Goal: Task Accomplishment & Management: Use online tool/utility

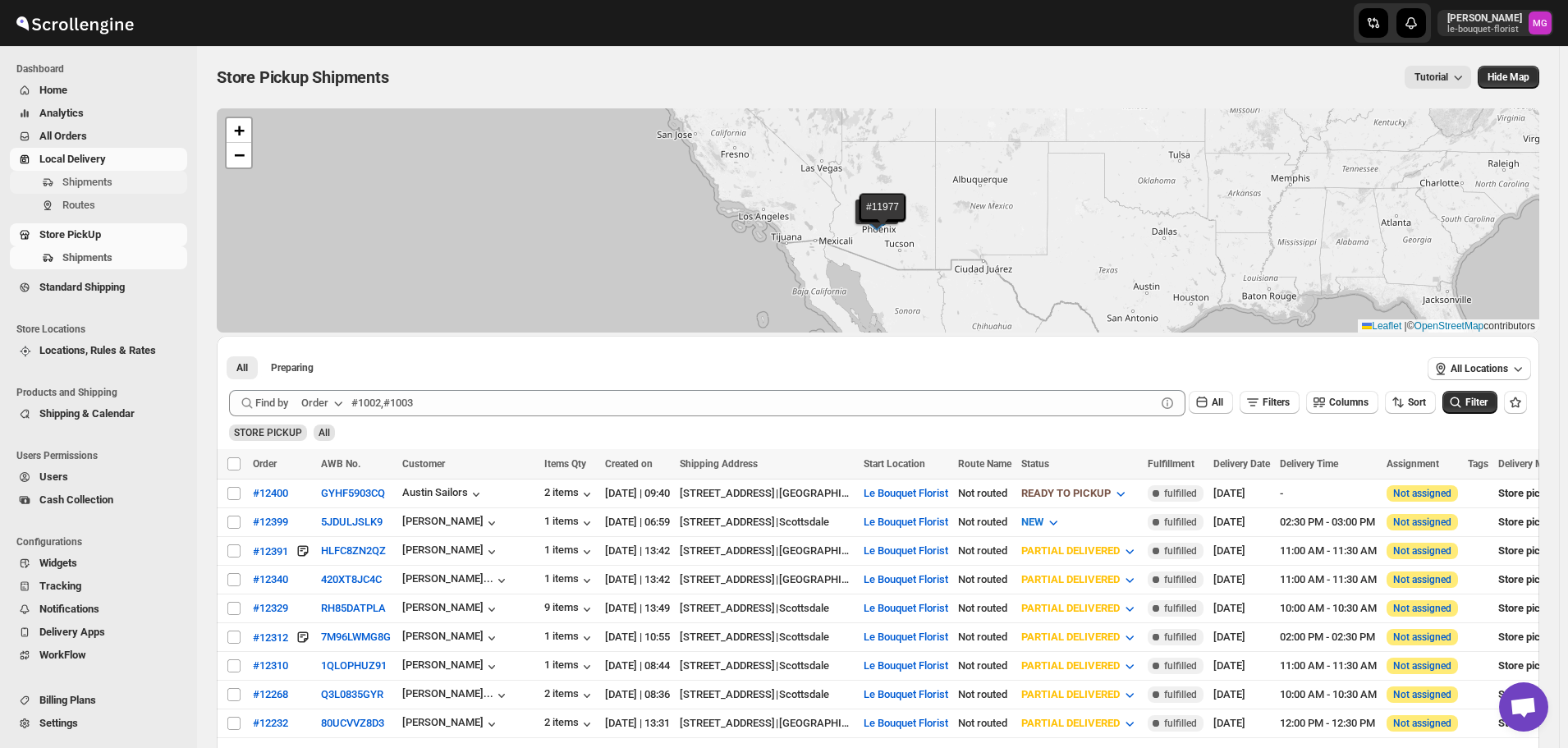
click at [83, 173] on button "Shipments" at bounding box center [98, 183] width 177 height 23
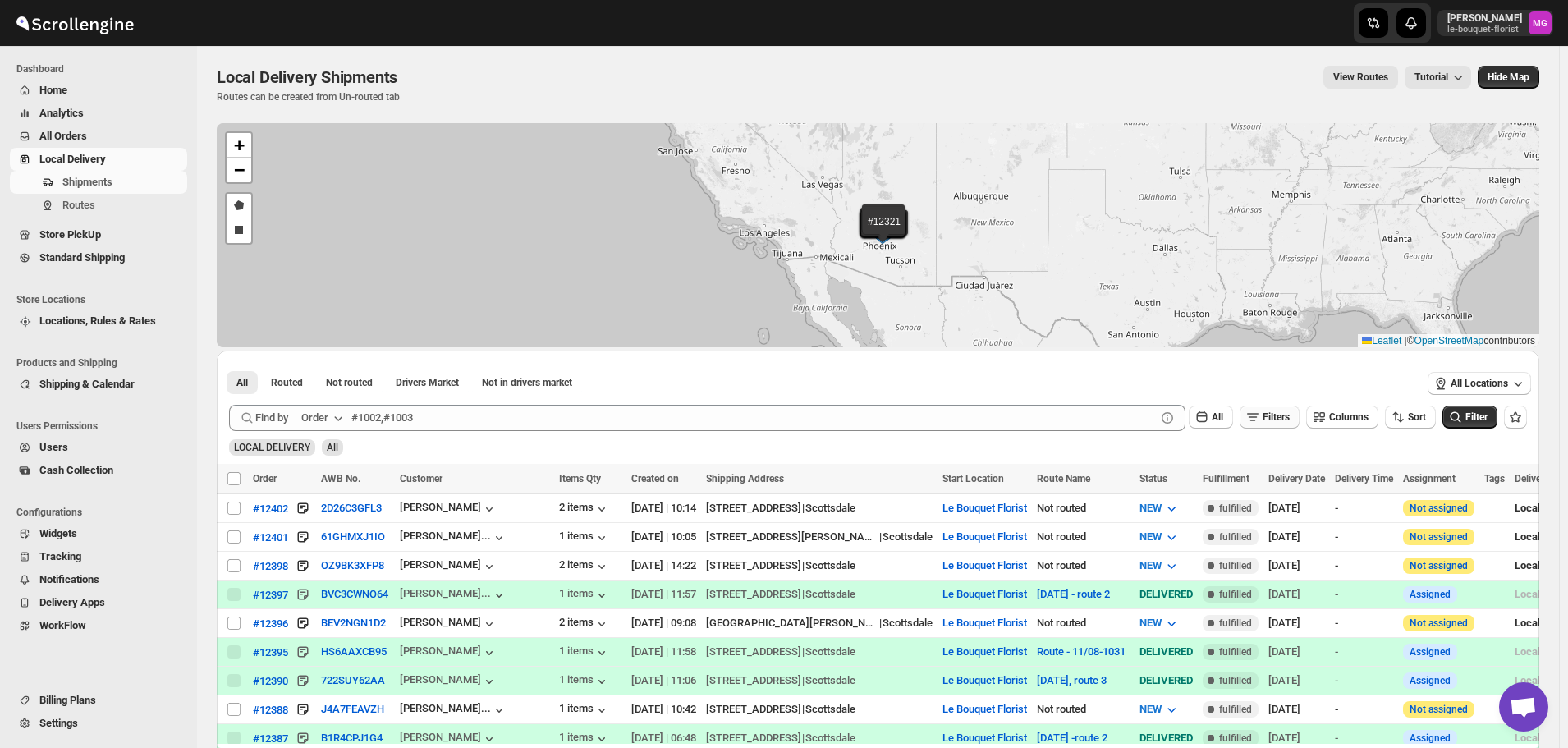
click at [1282, 411] on span "Filters" at bounding box center [1277, 416] width 27 height 12
click at [1283, 485] on span "Add Filter" at bounding box center [1284, 481] width 43 height 13
click at [1220, 473] on button "Select" at bounding box center [1187, 483] width 123 height 23
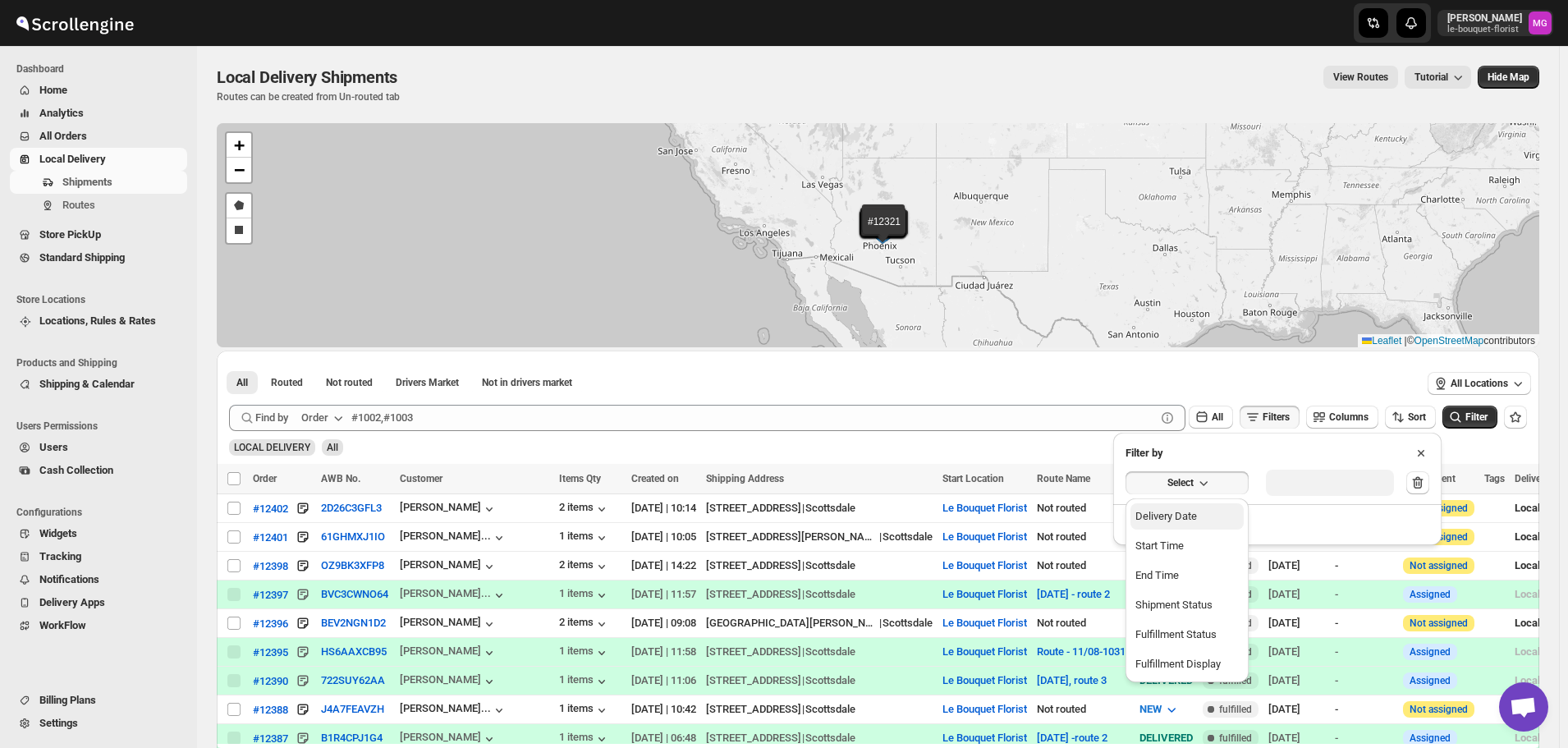
click at [1219, 509] on button "Delivery Date" at bounding box center [1186, 516] width 113 height 26
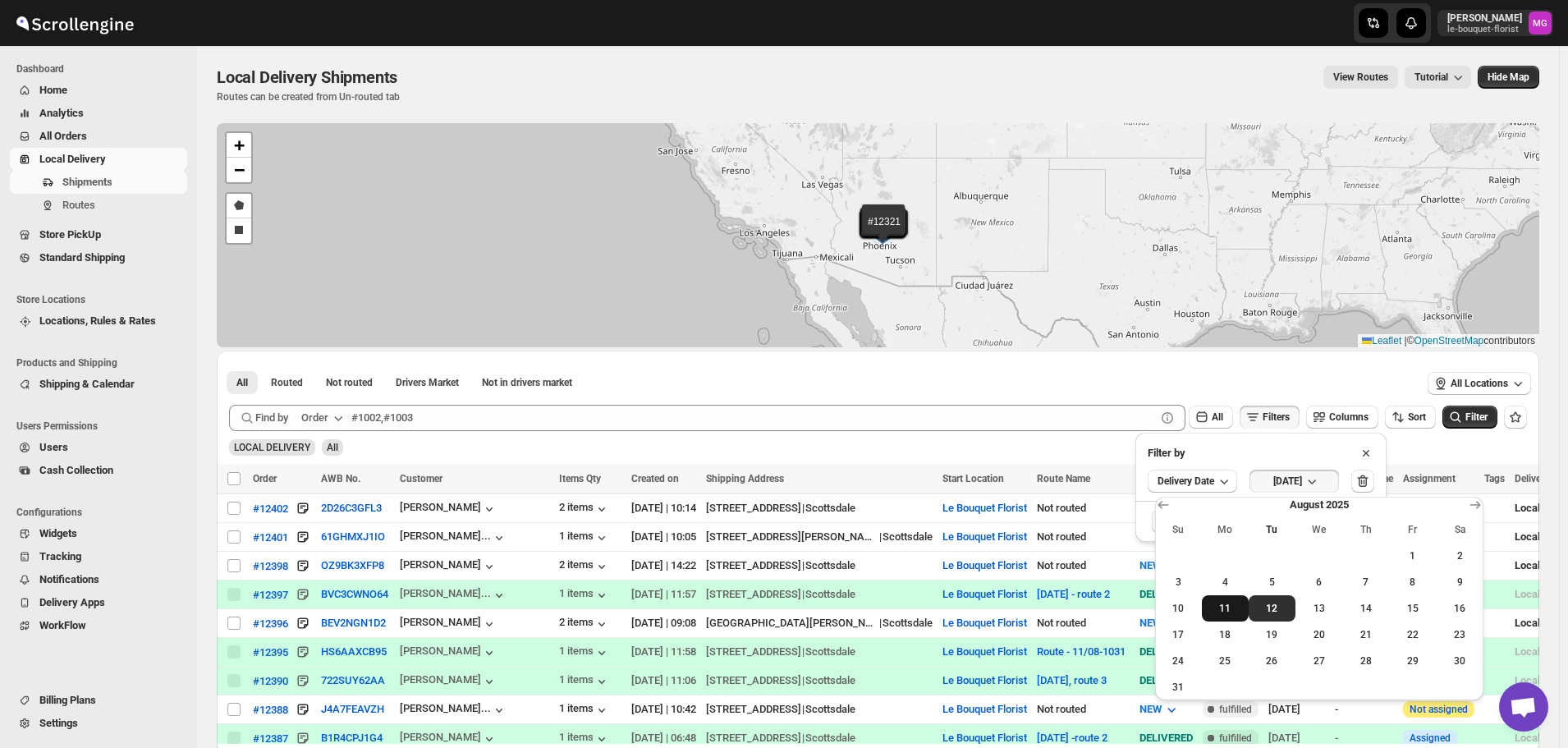
click at [1235, 604] on span "11" at bounding box center [1226, 608] width 34 height 13
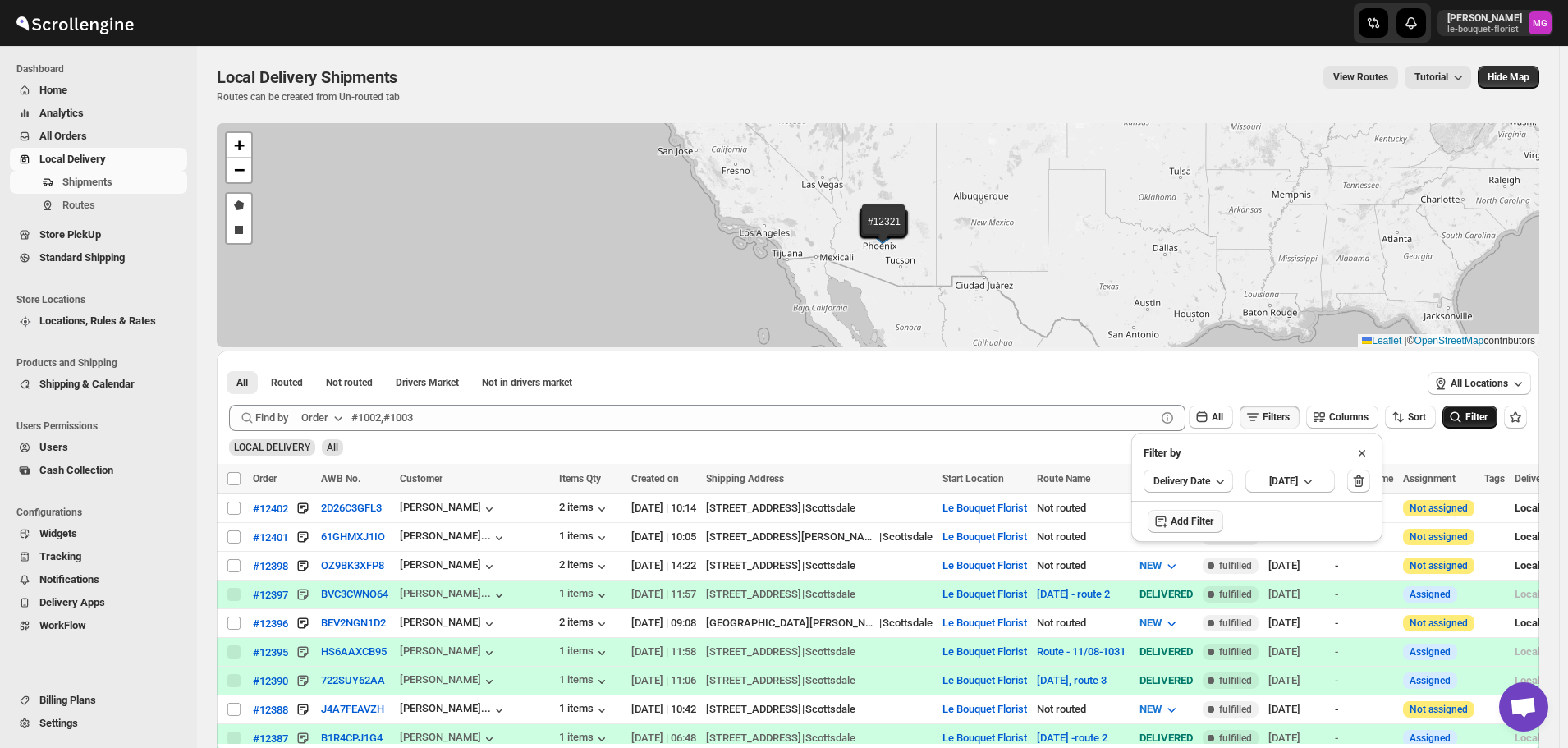
click at [1475, 412] on span "Filter" at bounding box center [1476, 416] width 22 height 12
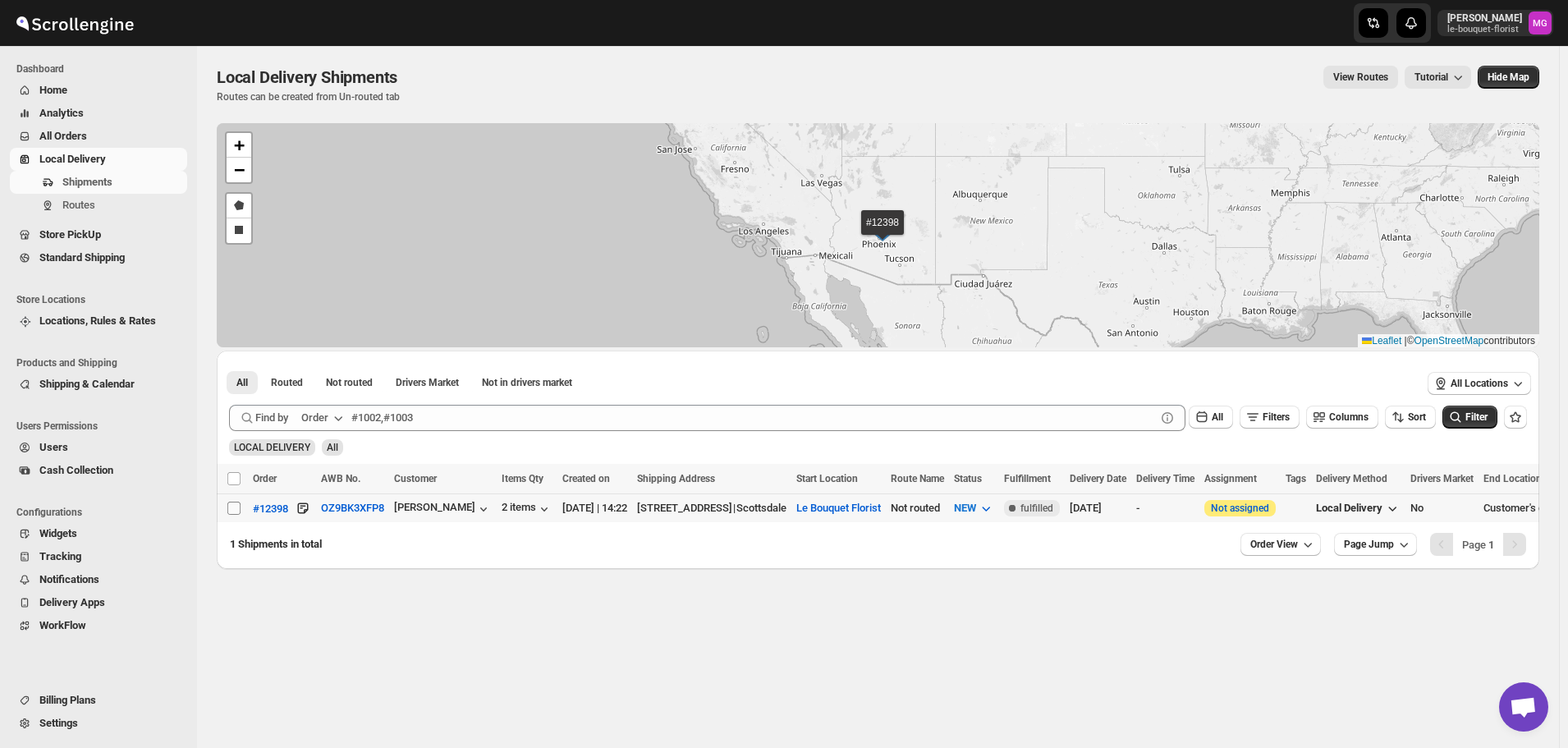
click at [239, 508] on input "Select shipment" at bounding box center [234, 508] width 13 height 13
checkbox input "true"
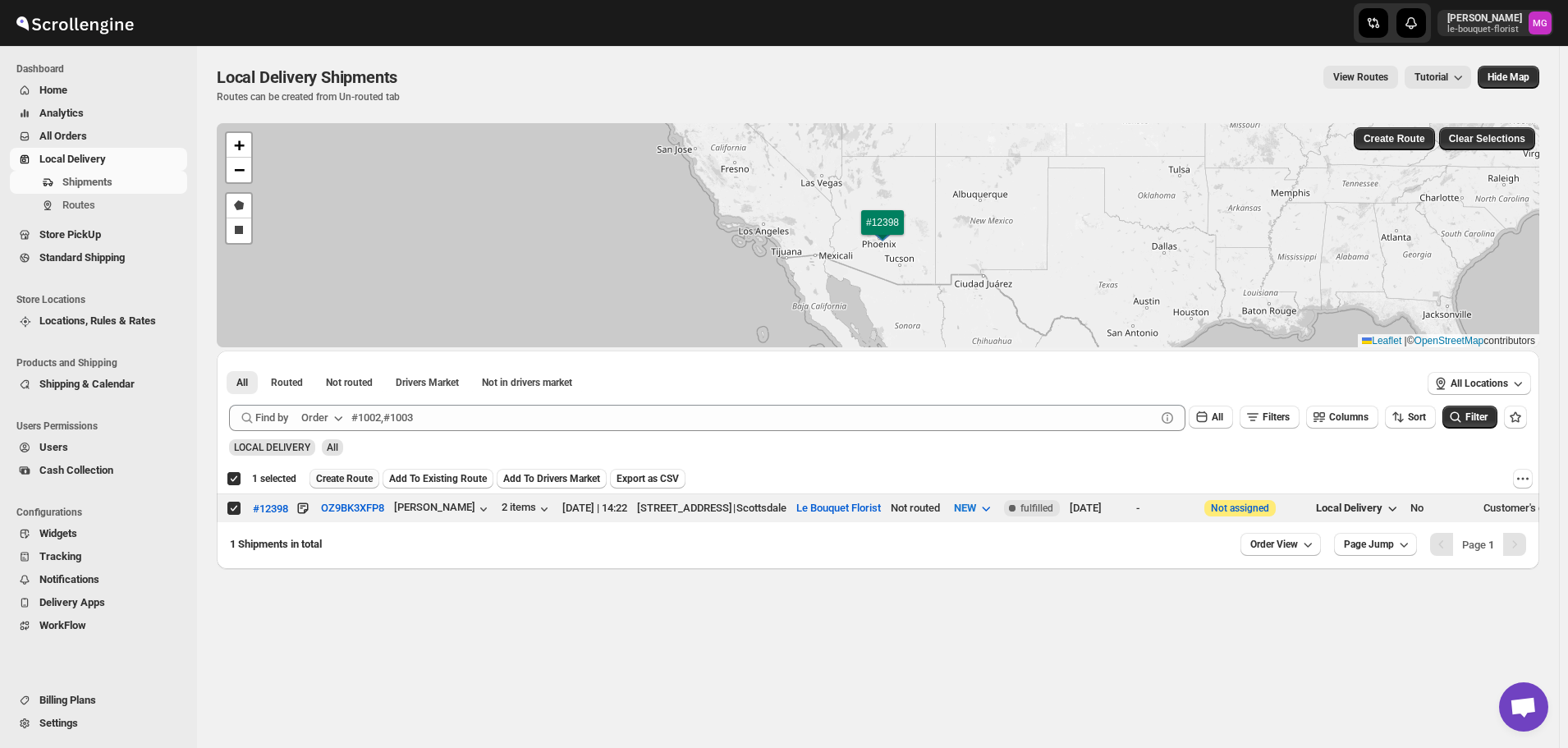
click at [375, 481] on button "Create Route" at bounding box center [344, 479] width 70 height 20
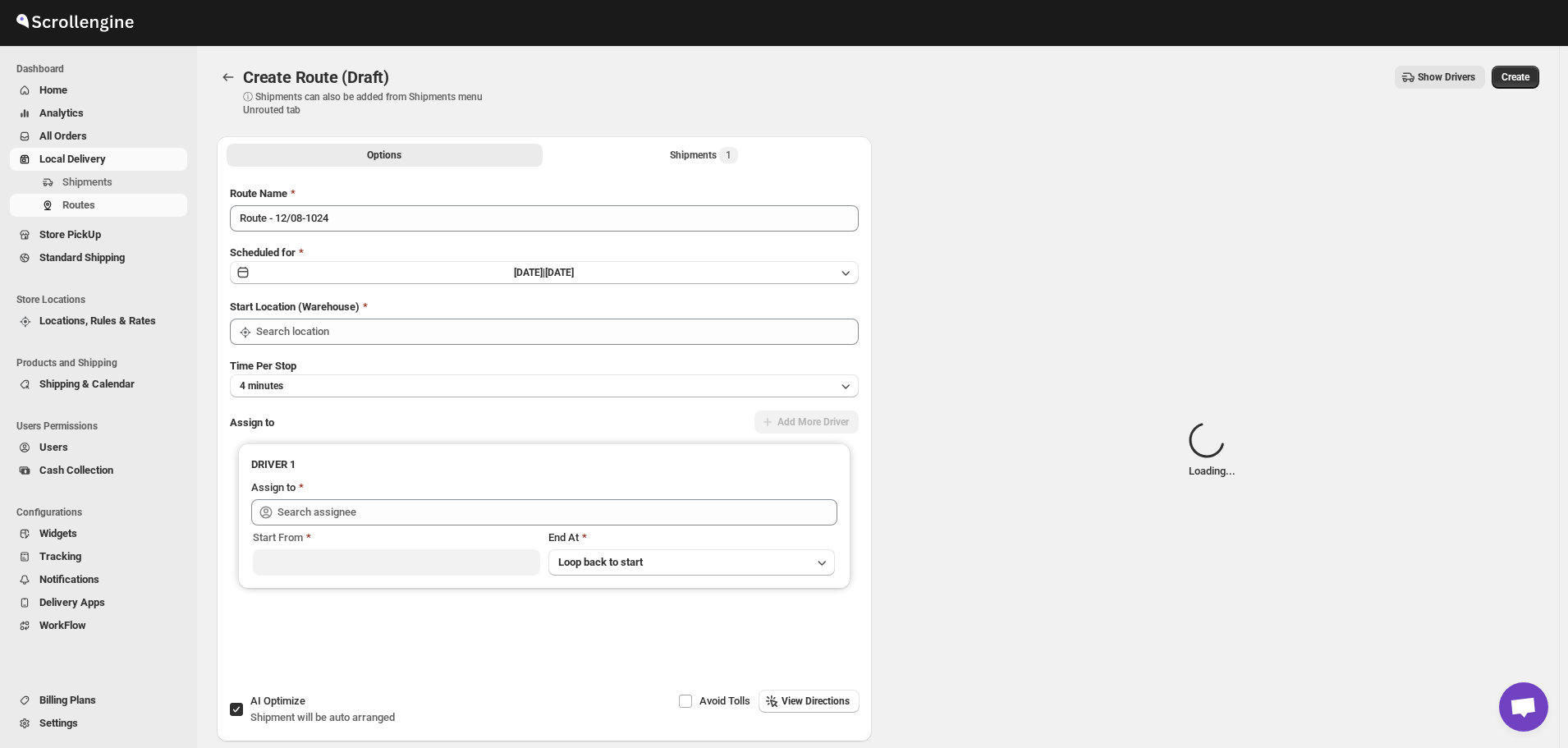
type input "Le Bouquet Florist"
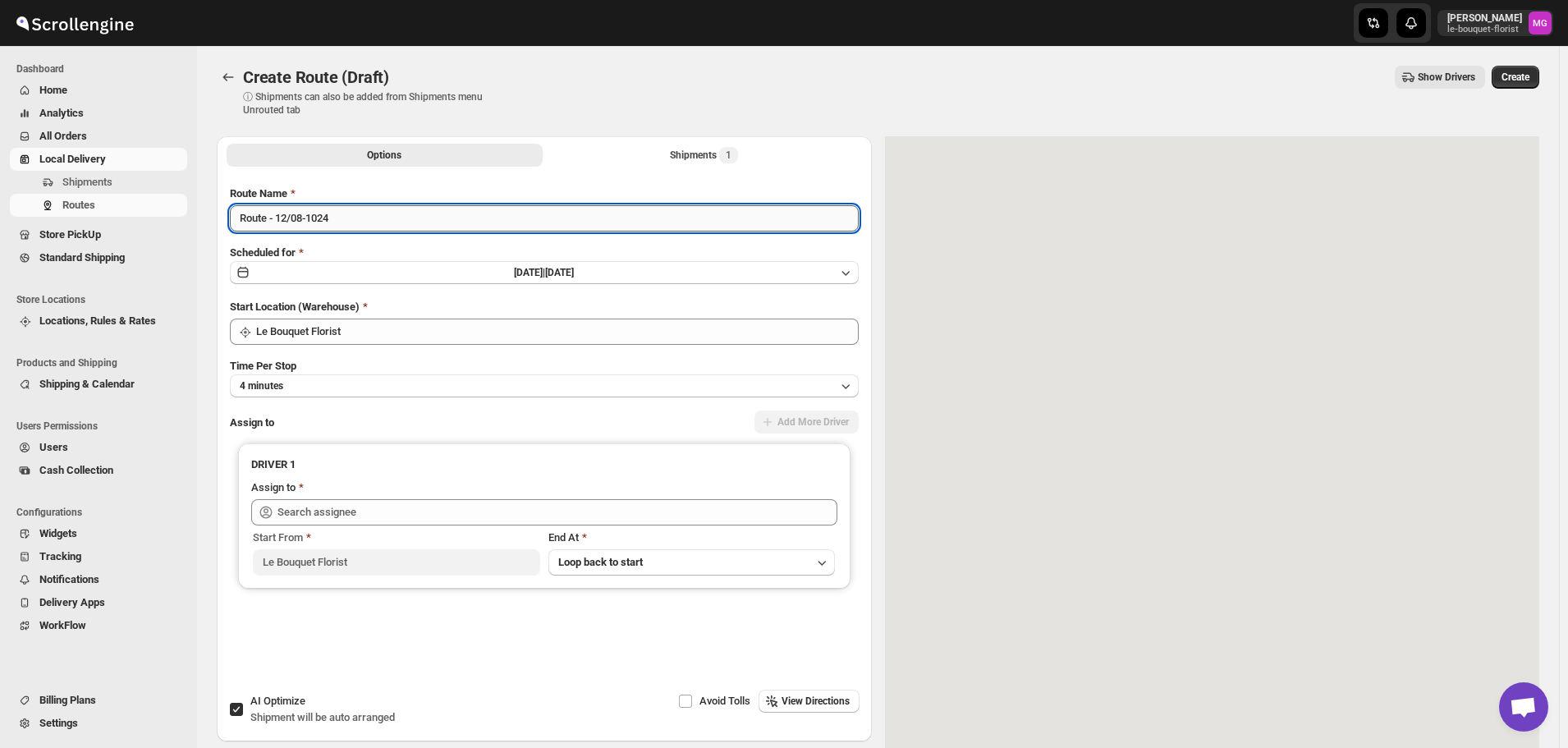
click at [367, 209] on input "Route - 12/08-1024" at bounding box center [544, 218] width 628 height 26
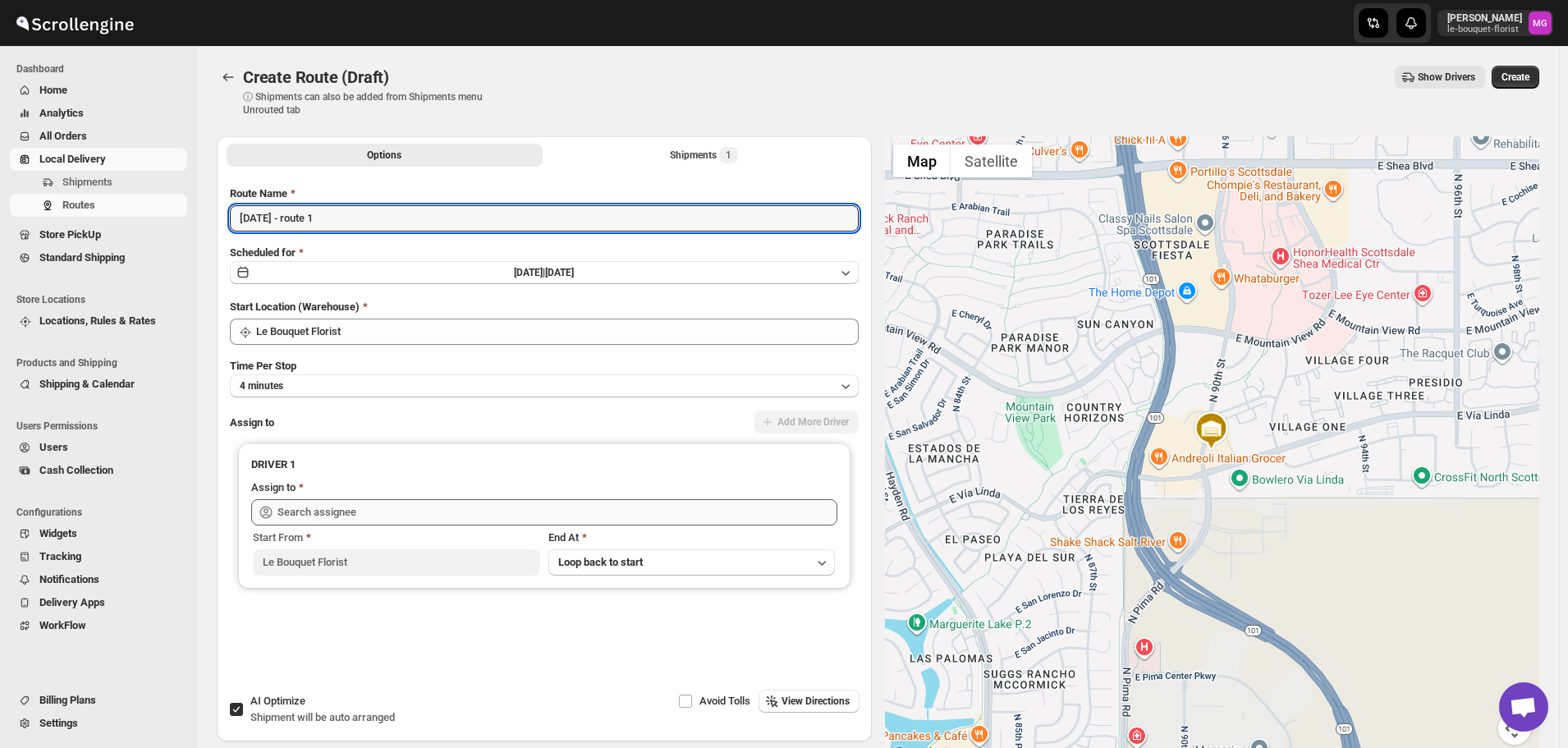
type input "[DATE] - route 1"
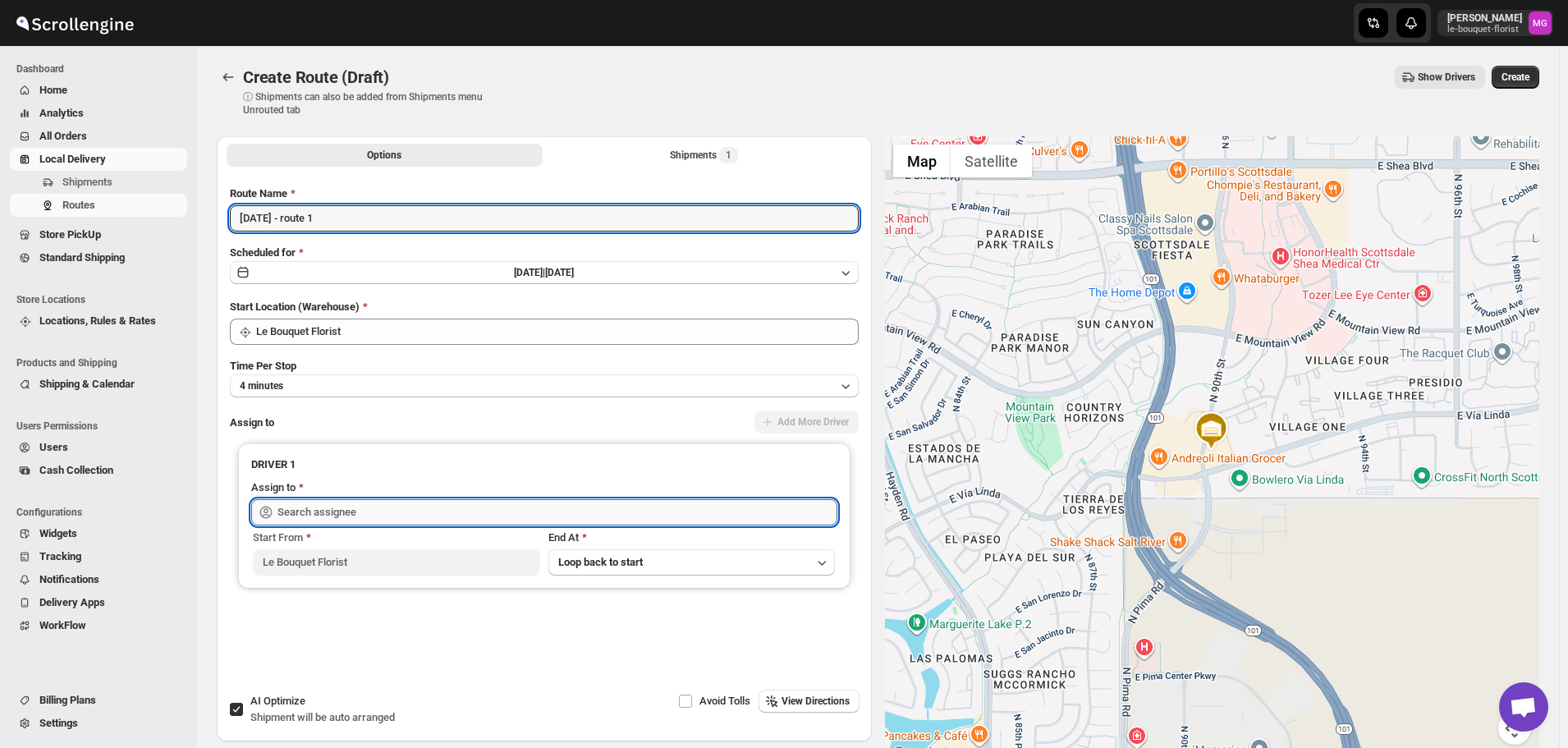
click at [307, 518] on input "text" at bounding box center [557, 512] width 560 height 26
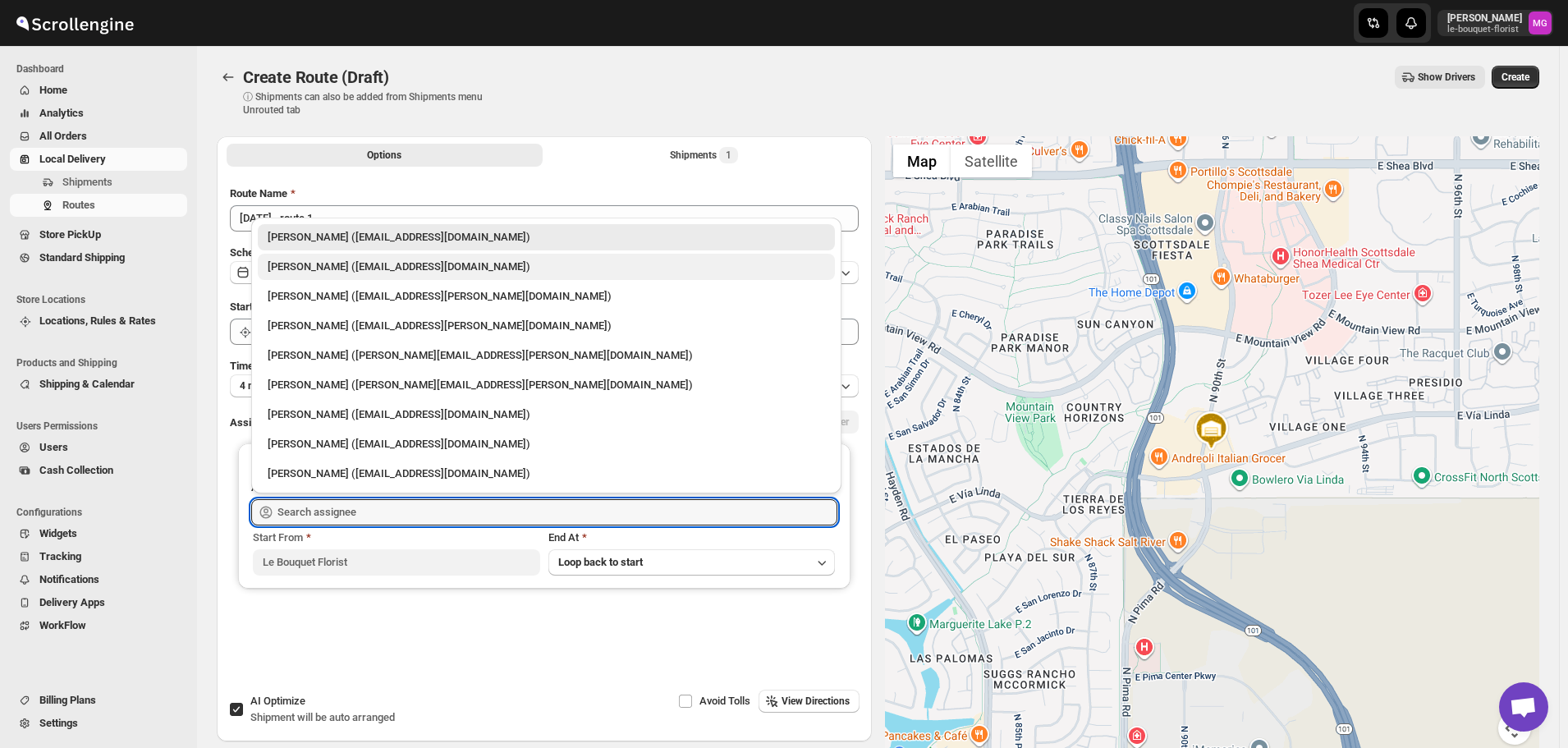
click at [346, 270] on div "[PERSON_NAME] ([EMAIL_ADDRESS][DOMAIN_NAME])" at bounding box center [546, 267] width 557 height 16
type input "[PERSON_NAME] ([EMAIL_ADDRESS][DOMAIN_NAME])"
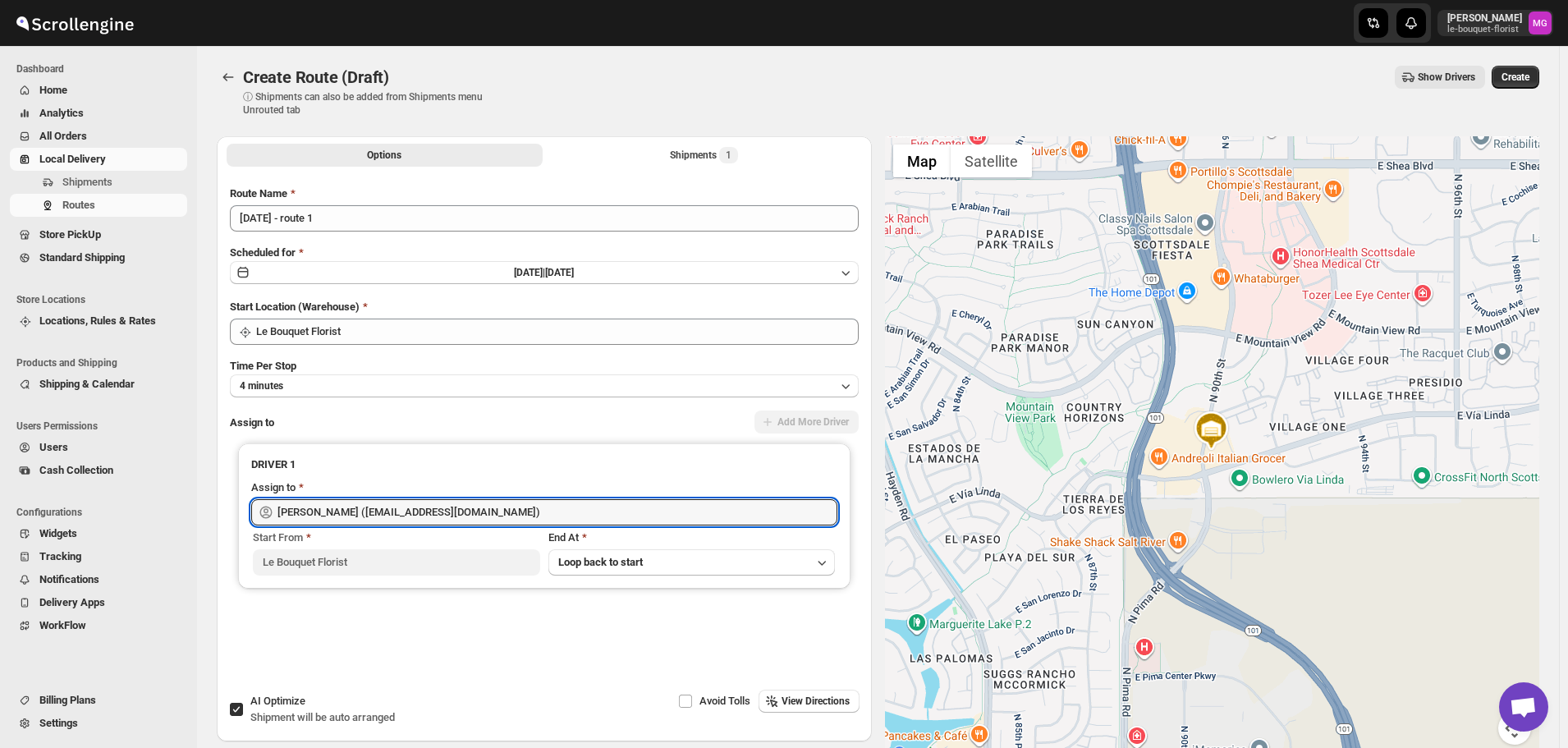
click at [283, 696] on span "AI Optimize" at bounding box center [278, 701] width 55 height 12
click at [243, 703] on input "AI Optimize Shipment will be auto arranged" at bounding box center [236, 709] width 13 height 13
checkbox input "false"
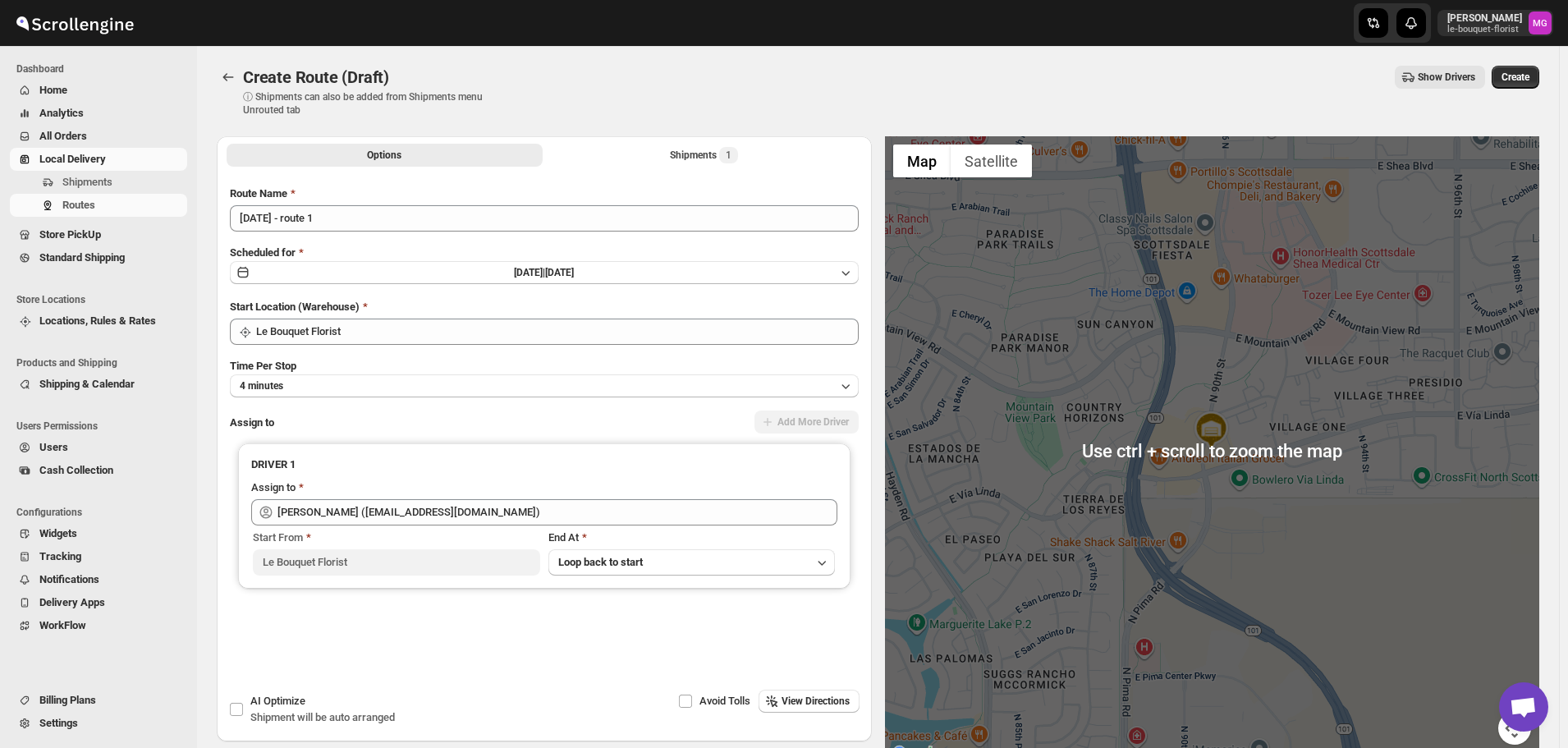
scroll to position [99, 0]
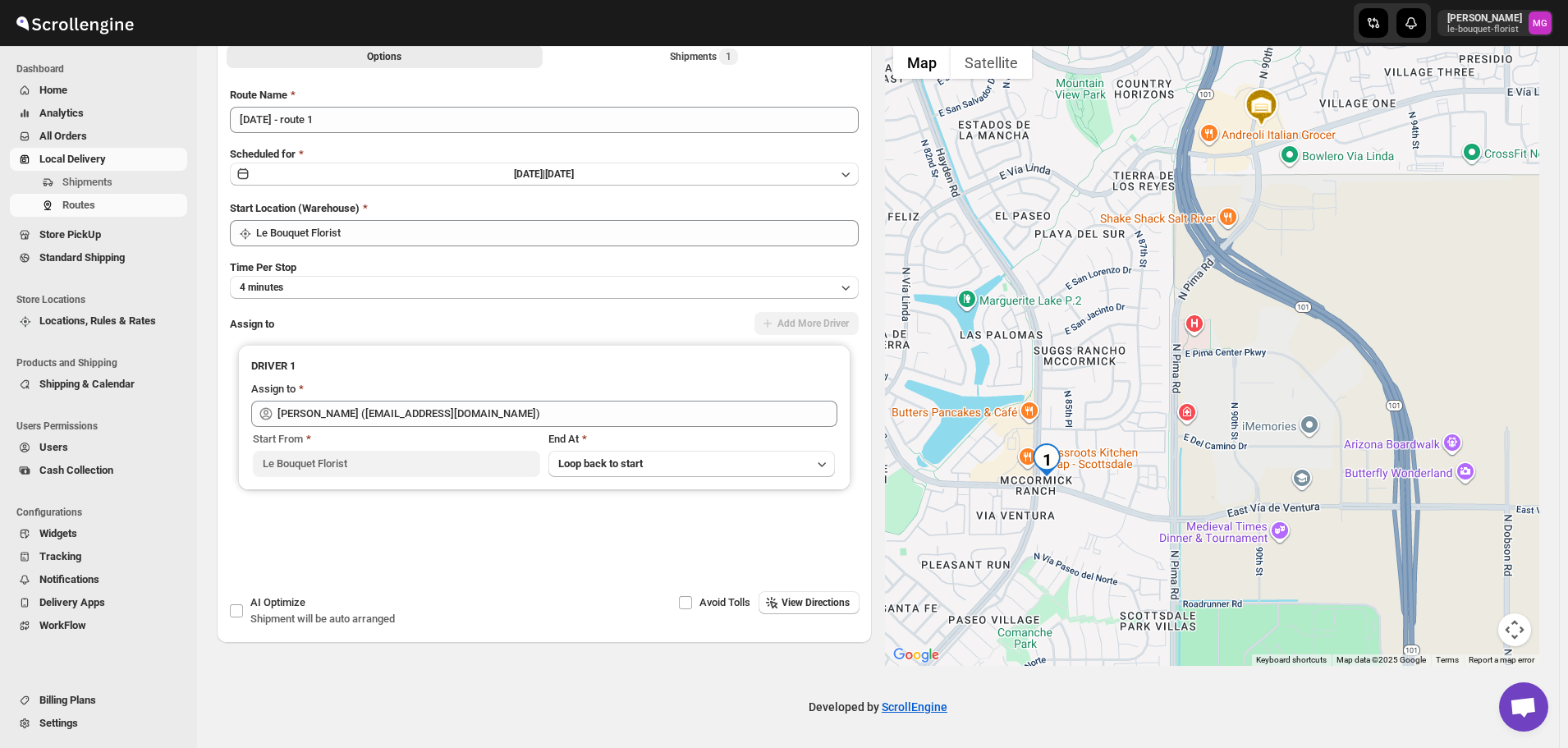
drag, startPoint x: 1314, startPoint y: 537, endPoint x: 1364, endPoint y: 309, distance: 233.4
click at [1364, 309] on div at bounding box center [1212, 351] width 655 height 629
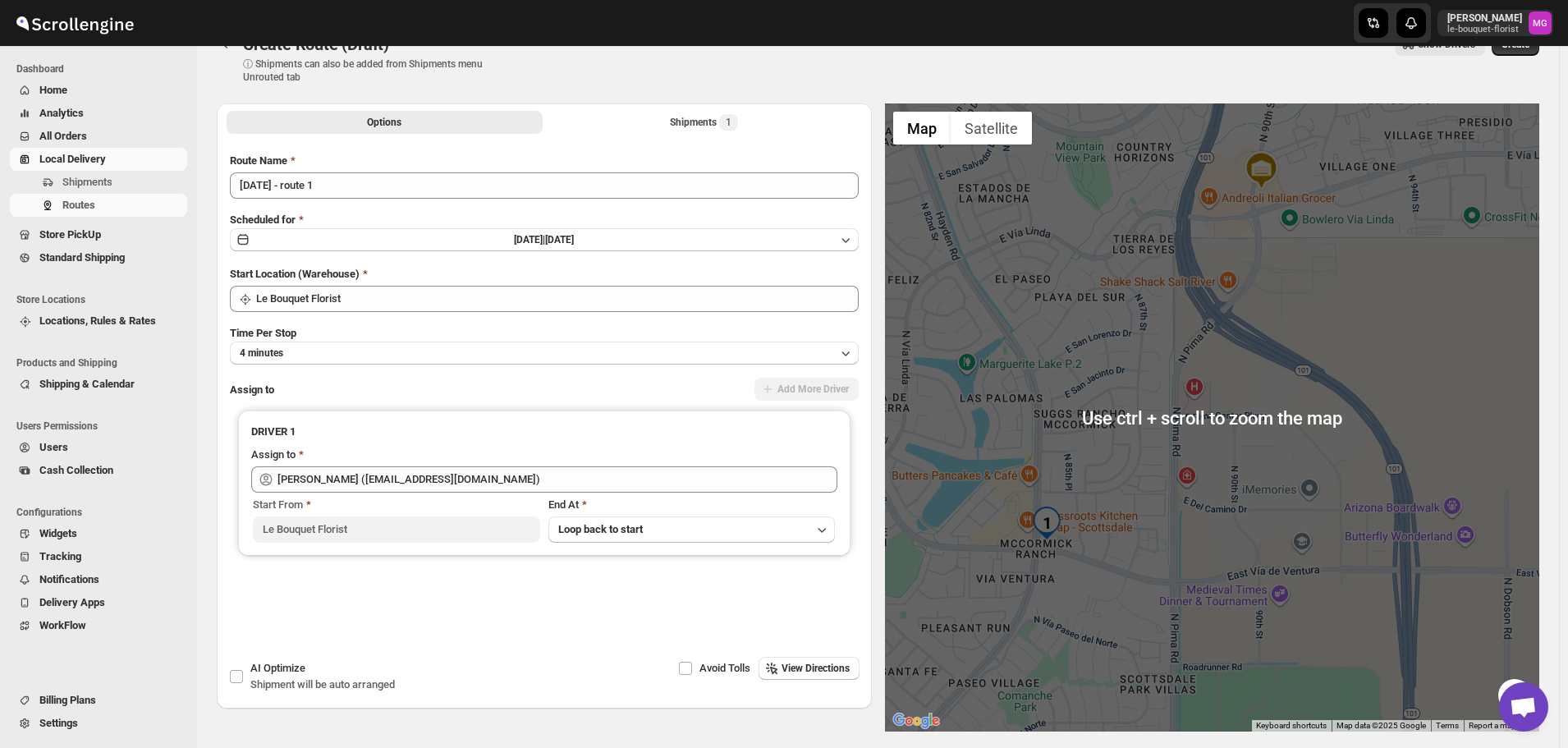
scroll to position [0, 0]
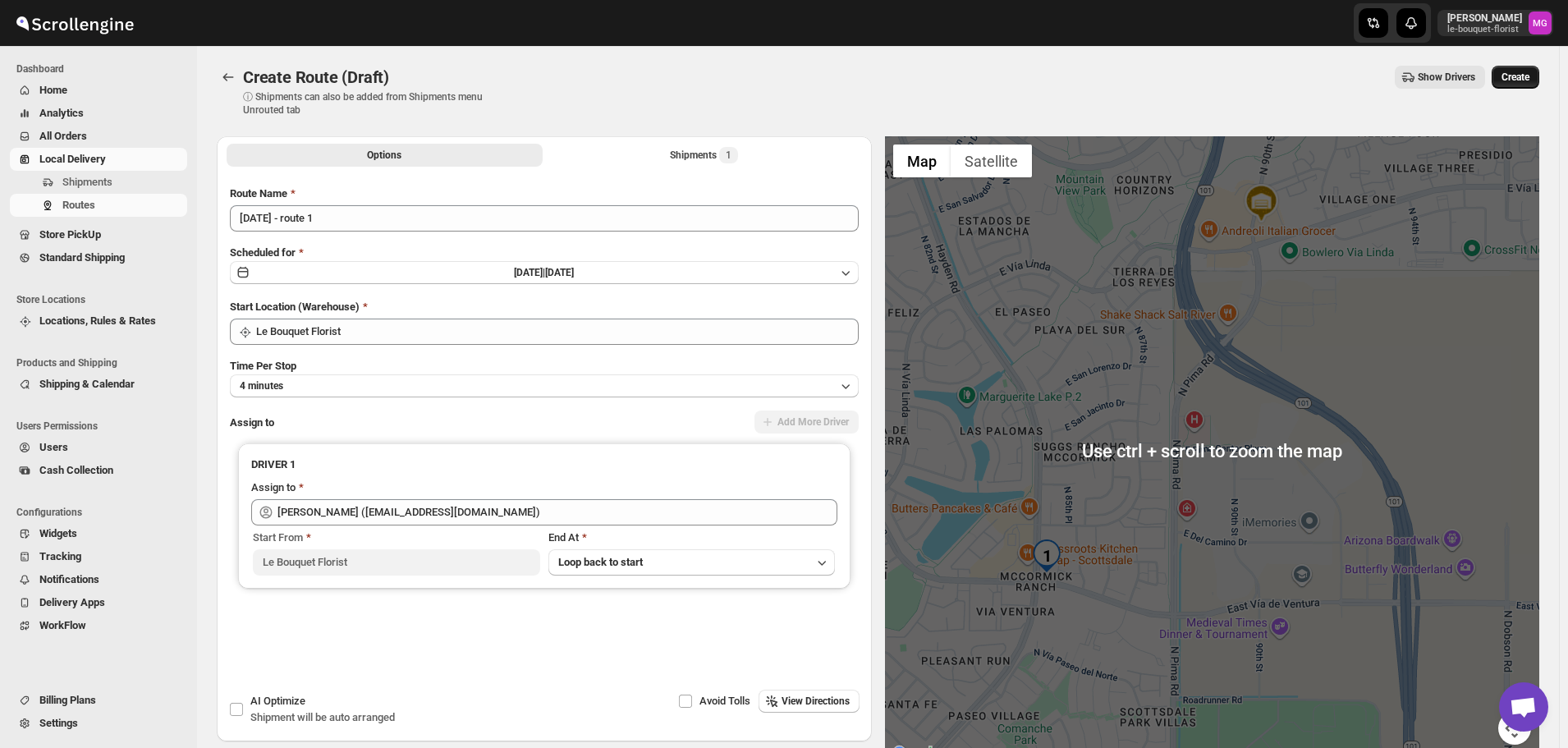
click at [1505, 78] on button "Create" at bounding box center [1515, 78] width 47 height 23
